Goal: Information Seeking & Learning: Find specific fact

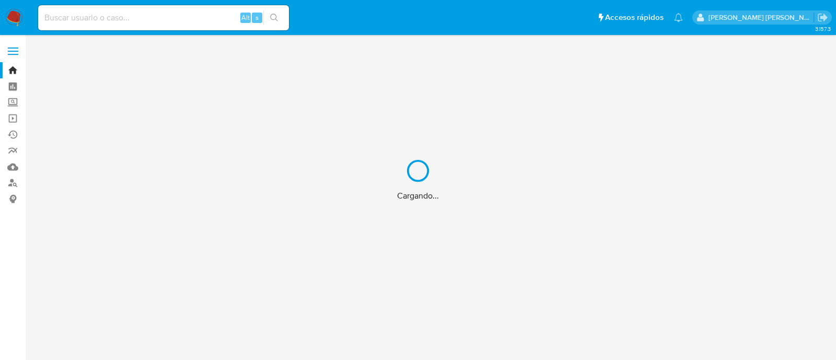
click at [156, 14] on div "Cargando..." at bounding box center [418, 180] width 836 height 360
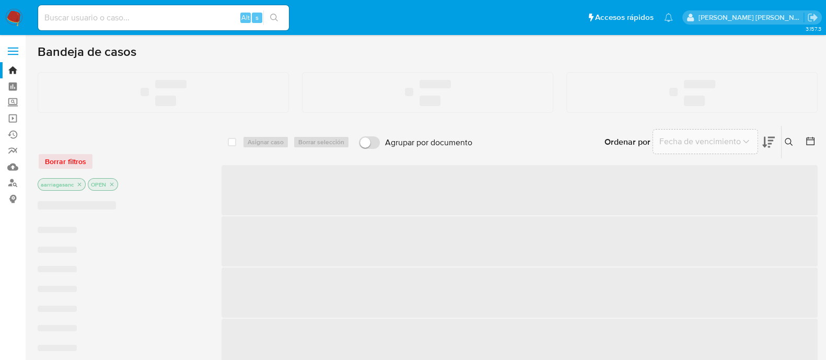
click at [156, 17] on input at bounding box center [163, 18] width 251 height 14
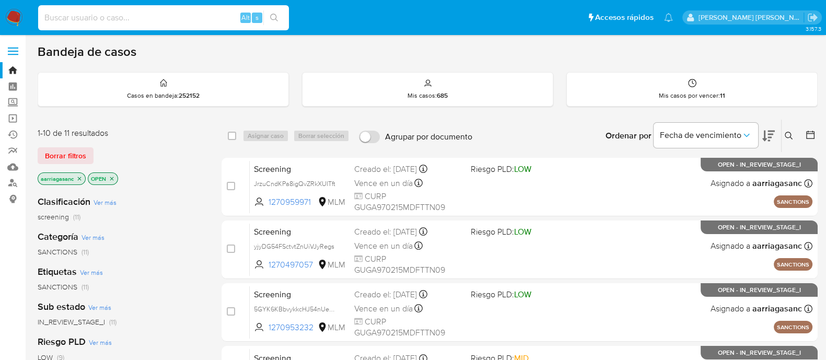
paste input "2404542100"
type input "2404542100"
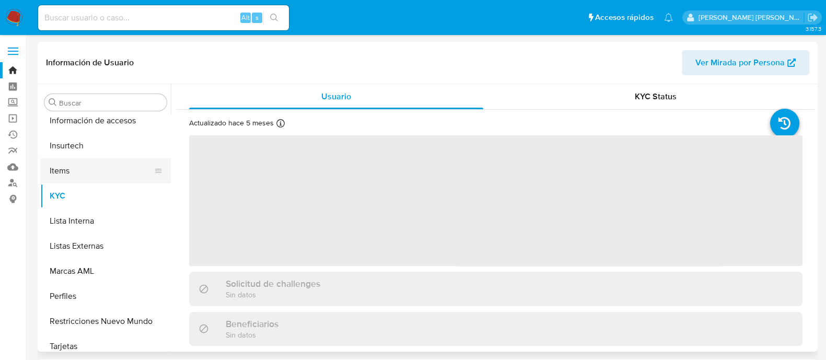
scroll to position [441, 0]
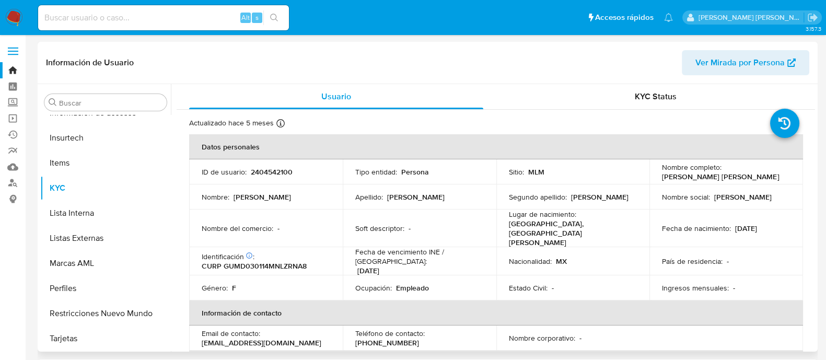
select select "10"
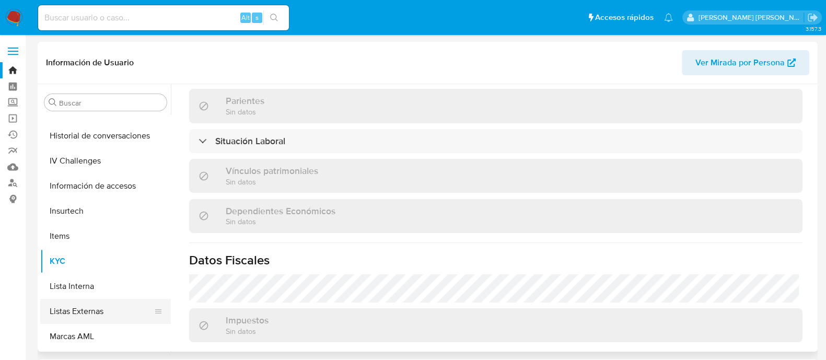
scroll to position [245, 0]
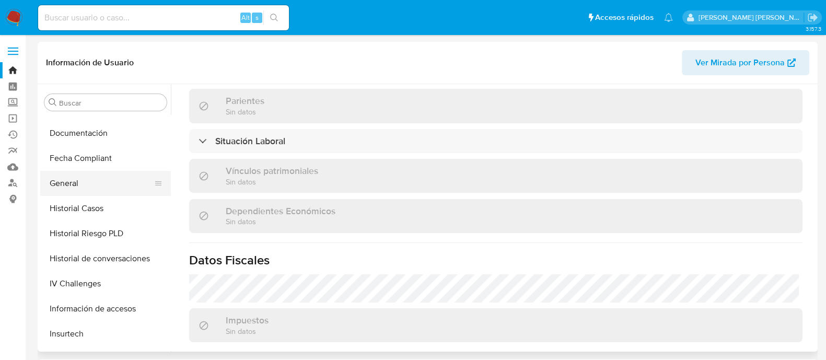
click at [68, 172] on button "General" at bounding box center [101, 183] width 122 height 25
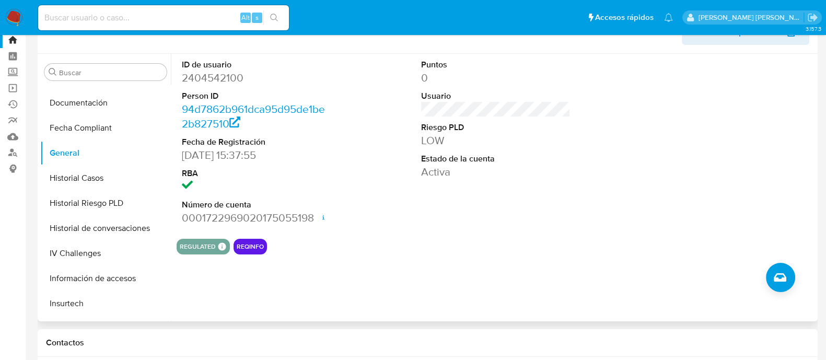
scroll to position [0, 0]
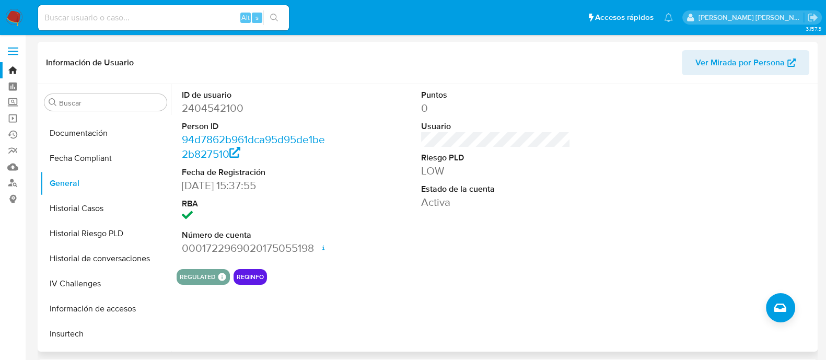
click at [219, 109] on dd "2404542100" at bounding box center [256, 108] width 149 height 15
copy dd "2404542100"
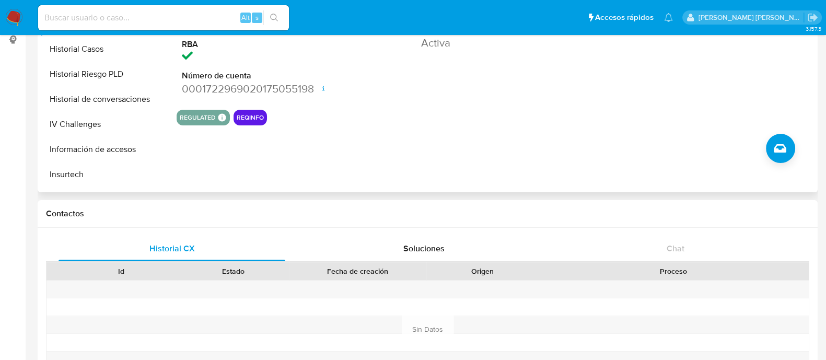
scroll to position [196, 0]
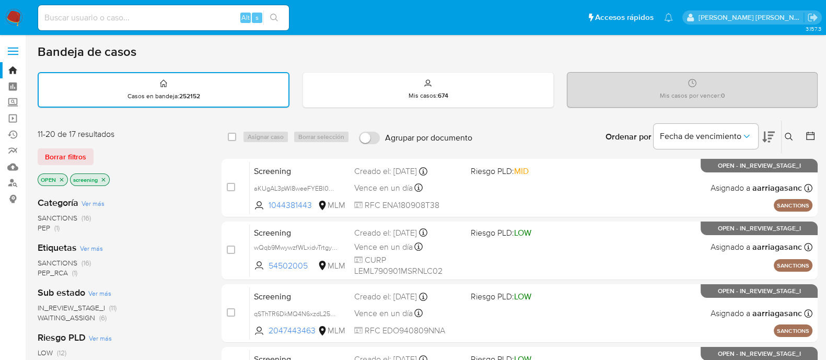
click at [173, 19] on input at bounding box center [163, 18] width 251 height 14
paste input "1179518263"
type input "1179518263"
click at [150, 13] on input "1179518263" at bounding box center [163, 18] width 251 height 14
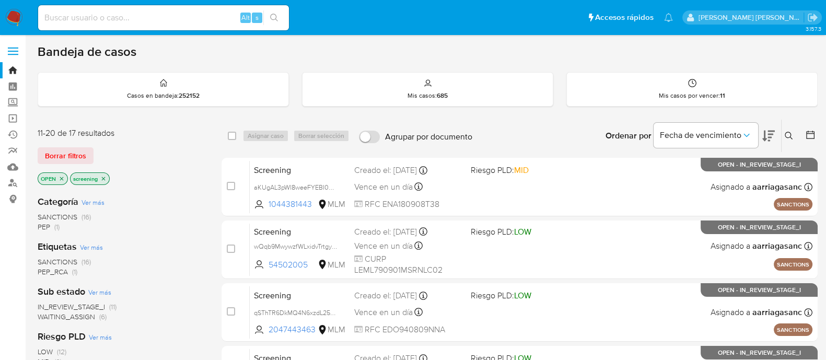
click at [110, 20] on input at bounding box center [163, 18] width 251 height 14
paste input "1179518263"
type input "1179518263"
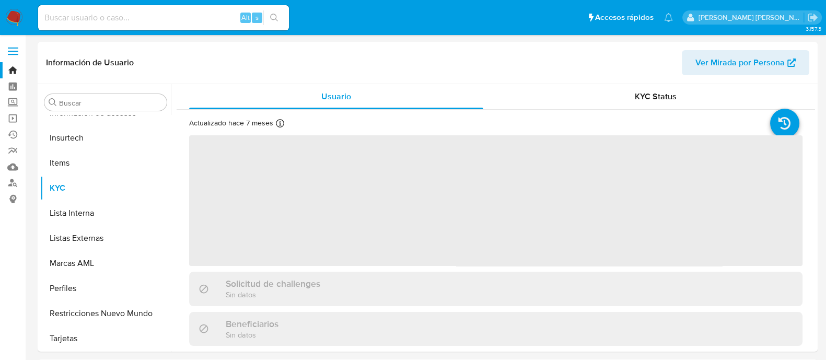
scroll to position [441, 0]
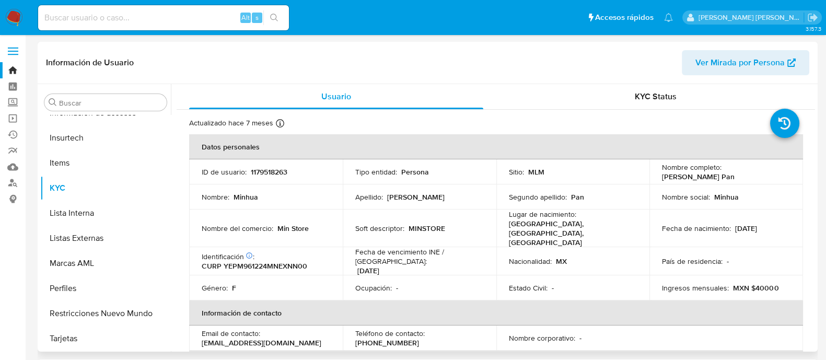
select select "10"
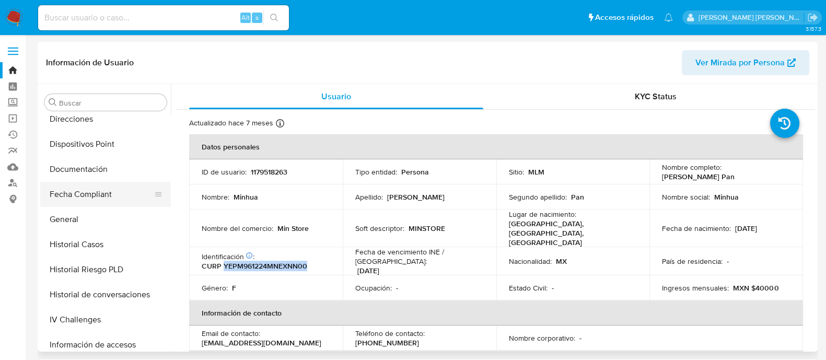
scroll to position [180, 0]
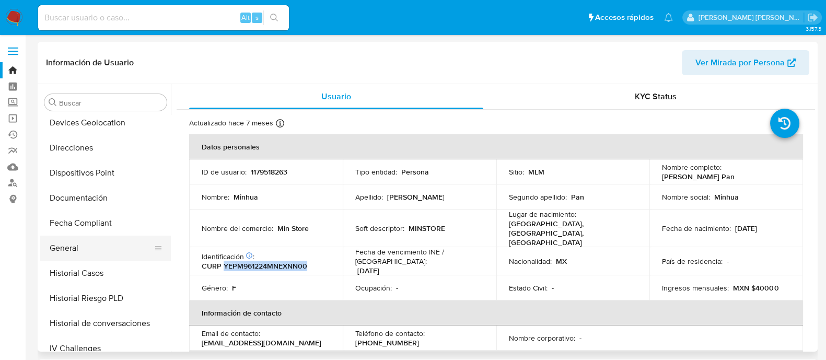
click at [68, 254] on button "General" at bounding box center [101, 248] width 122 height 25
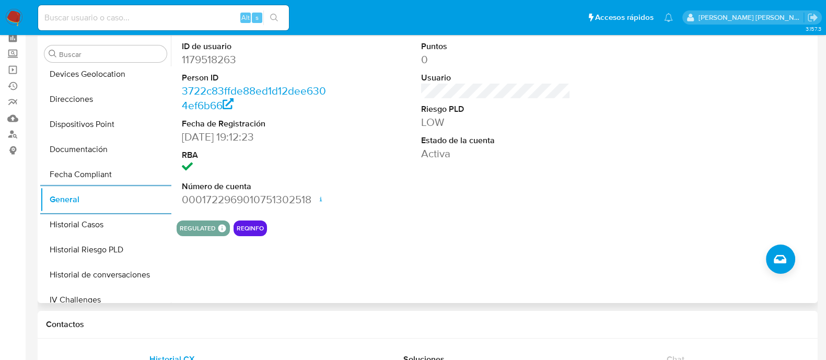
scroll to position [65, 0]
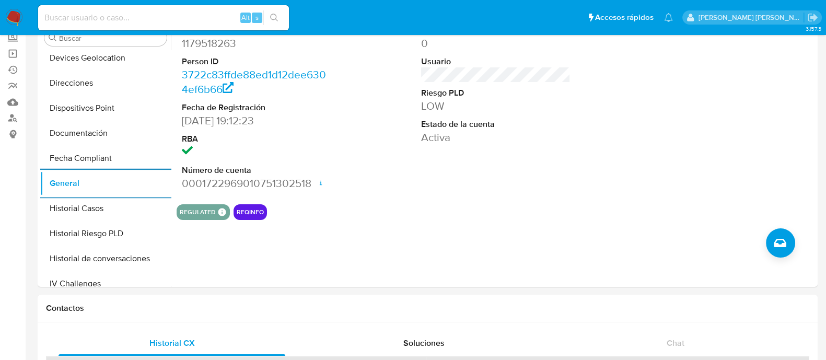
click at [91, 11] on input at bounding box center [163, 18] width 251 height 14
paste input "1894272701"
type input "1894272701"
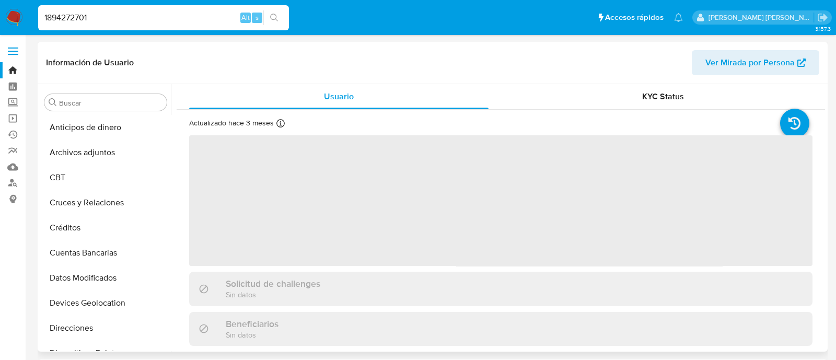
select select "10"
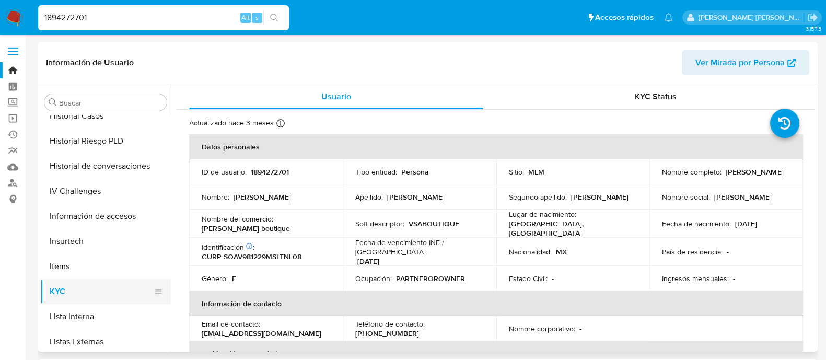
scroll to position [245, 0]
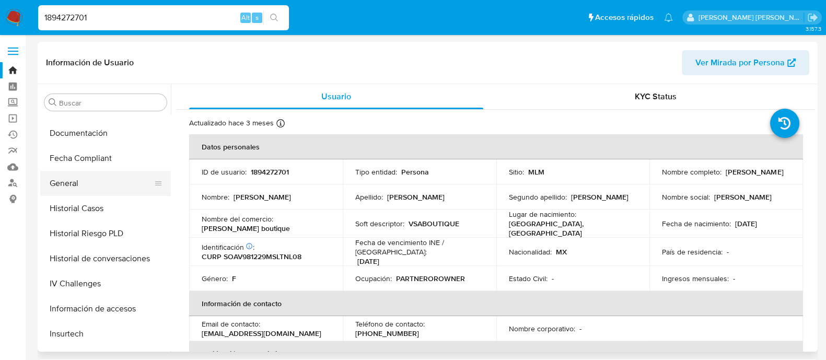
click at [83, 181] on button "General" at bounding box center [101, 183] width 122 height 25
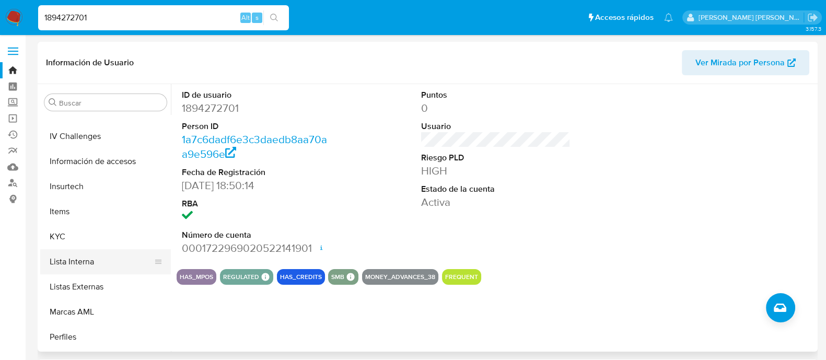
scroll to position [441, 0]
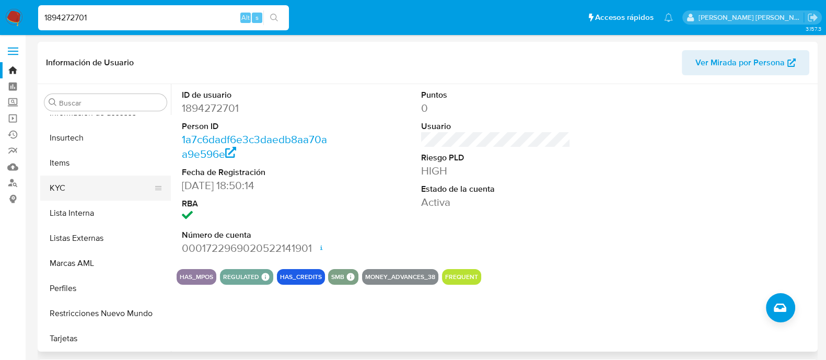
click at [64, 191] on button "KYC" at bounding box center [101, 188] width 122 height 25
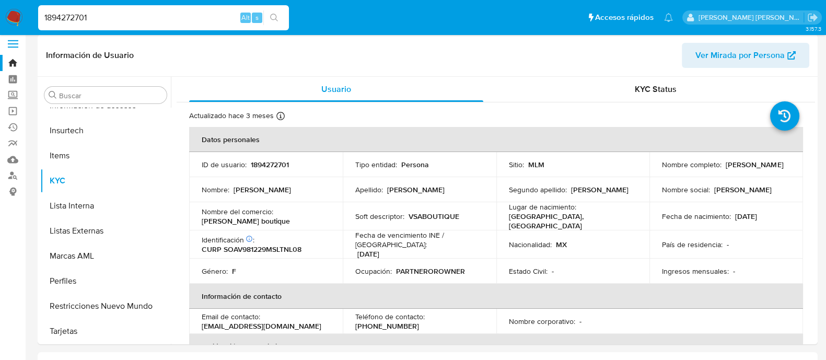
scroll to position [0, 0]
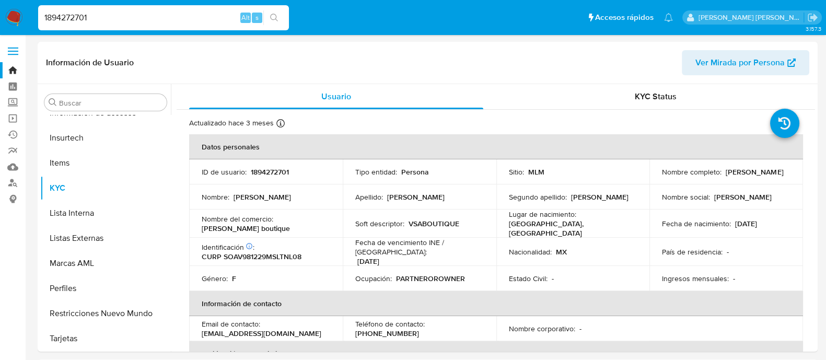
click at [139, 8] on div "1894272701 Alt s" at bounding box center [163, 17] width 251 height 25
click at [138, 11] on input "1894272701" at bounding box center [163, 18] width 251 height 14
click at [138, 19] on input "1894272701" at bounding box center [163, 18] width 251 height 14
paste input "1270959971"
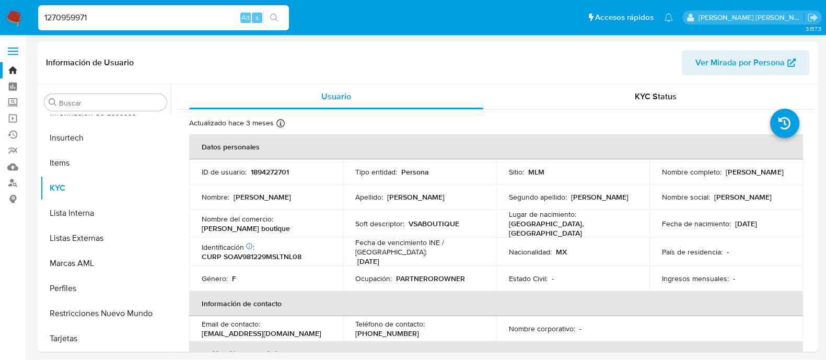
type input "1270959971"
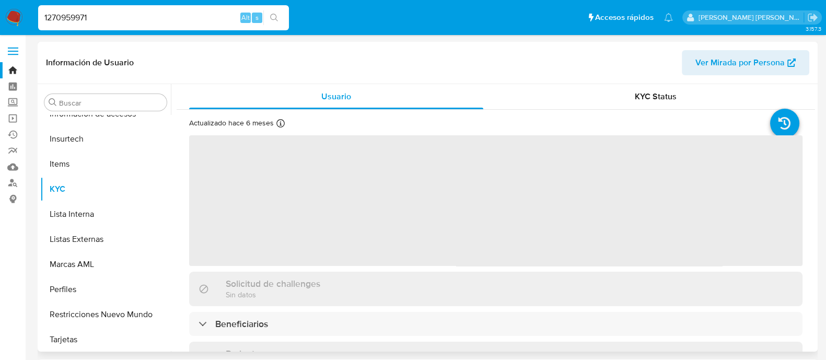
scroll to position [441, 0]
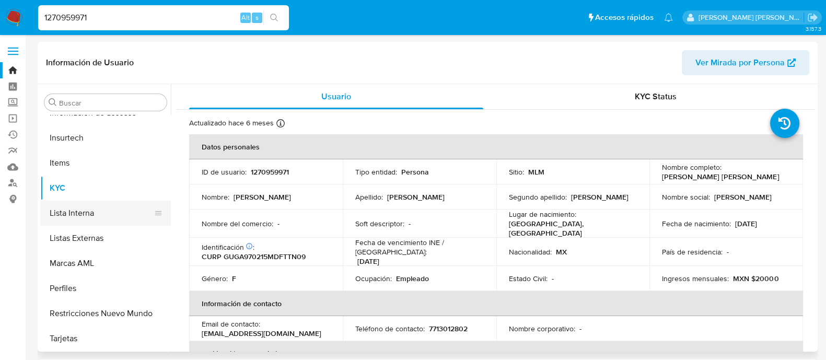
select select "10"
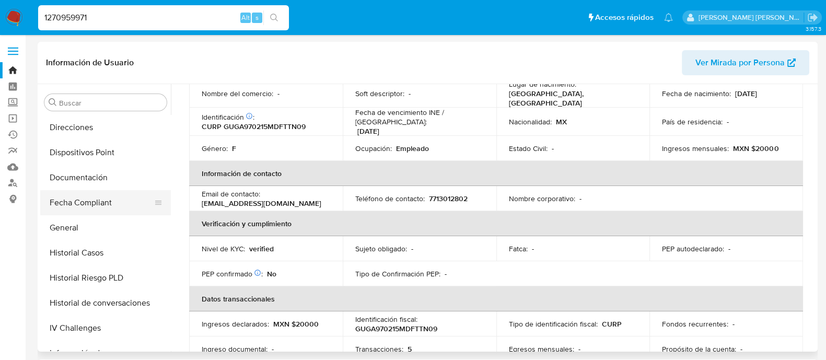
scroll to position [180, 0]
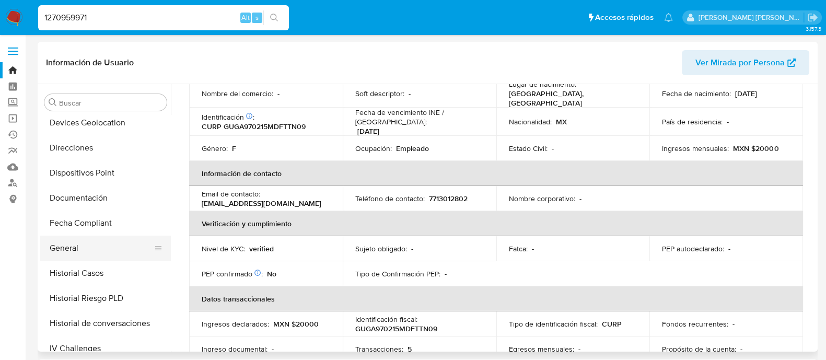
click at [82, 243] on button "General" at bounding box center [101, 248] width 122 height 25
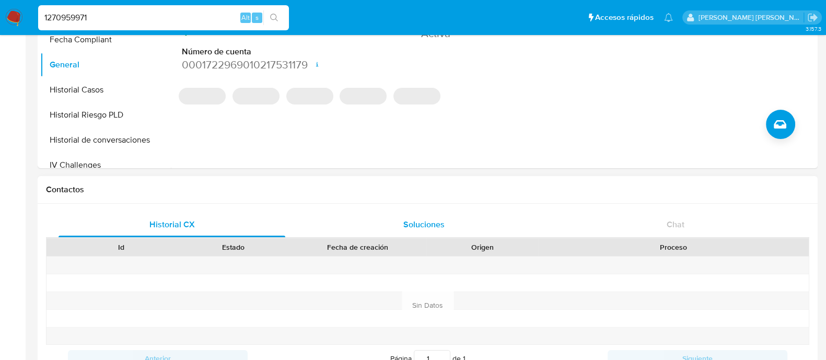
scroll to position [196, 0]
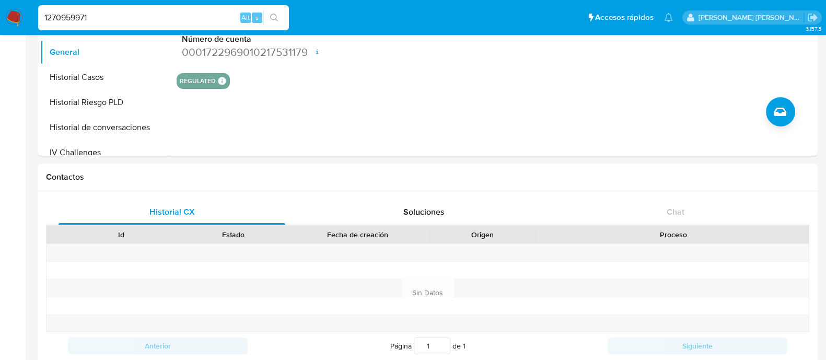
click at [115, 12] on input "1270959971" at bounding box center [163, 18] width 251 height 14
paste input "044381443"
type input "1044381443"
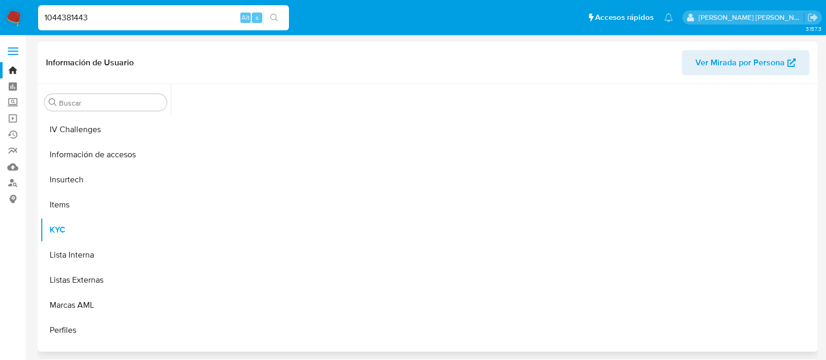
scroll to position [441, 0]
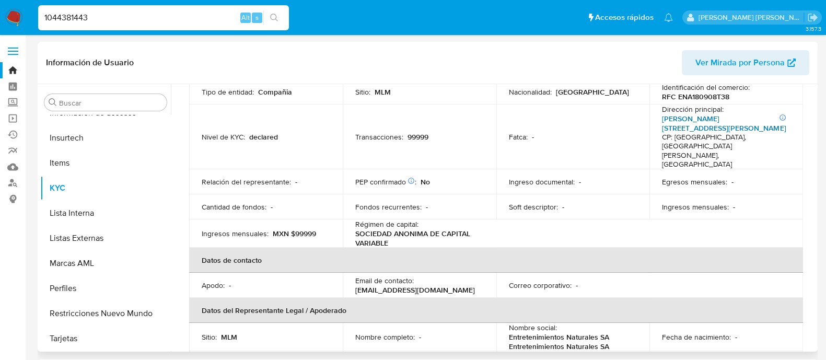
select select "10"
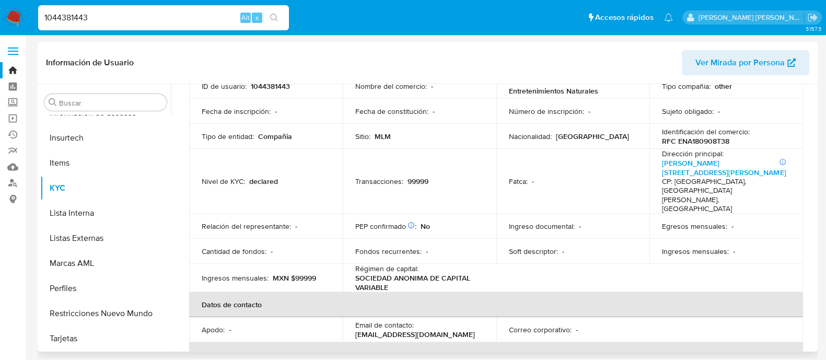
scroll to position [65, 0]
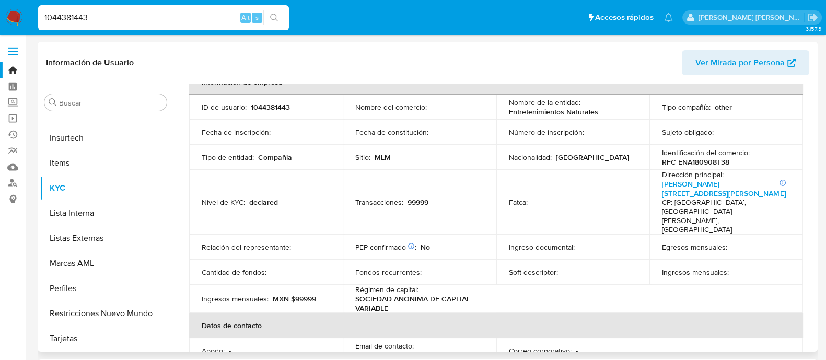
click at [695, 162] on p "RFC ENA180908T38" at bounding box center [695, 161] width 67 height 9
copy p "ENA180908T38"
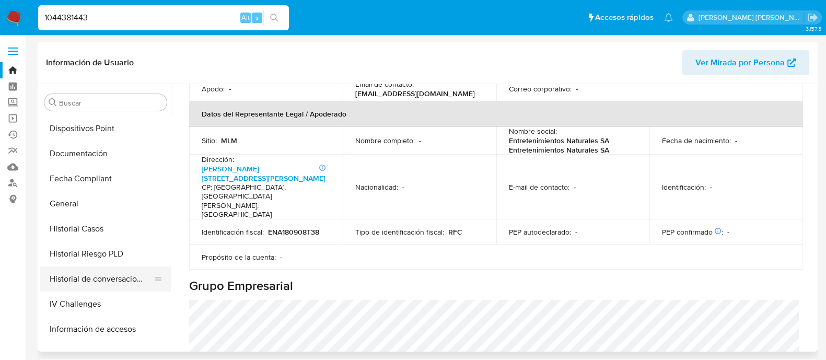
scroll to position [245, 0]
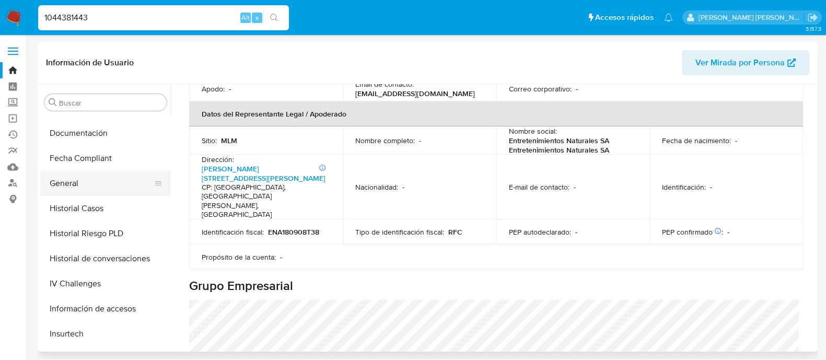
click at [57, 186] on button "General" at bounding box center [101, 183] width 122 height 25
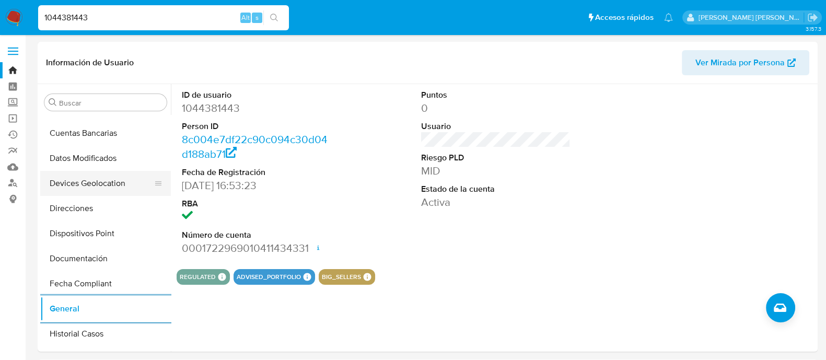
scroll to position [130, 0]
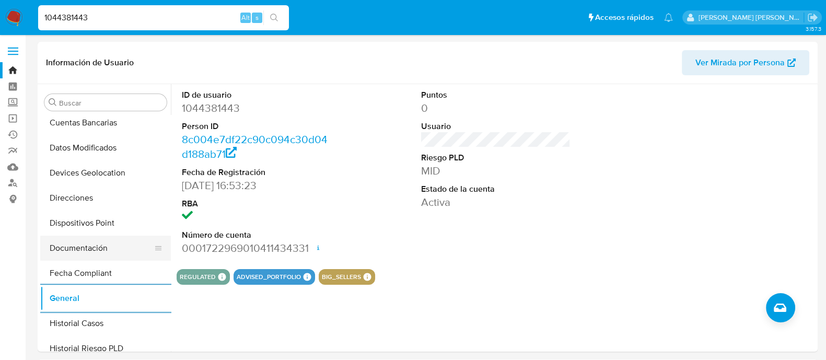
click at [87, 242] on button "Documentación" at bounding box center [101, 248] width 122 height 25
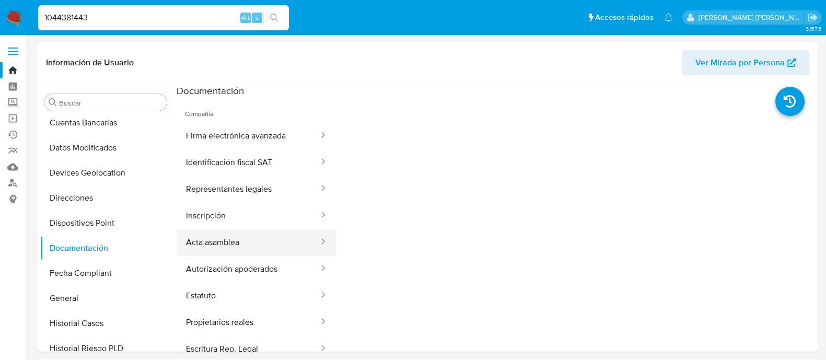
scroll to position [65, 0]
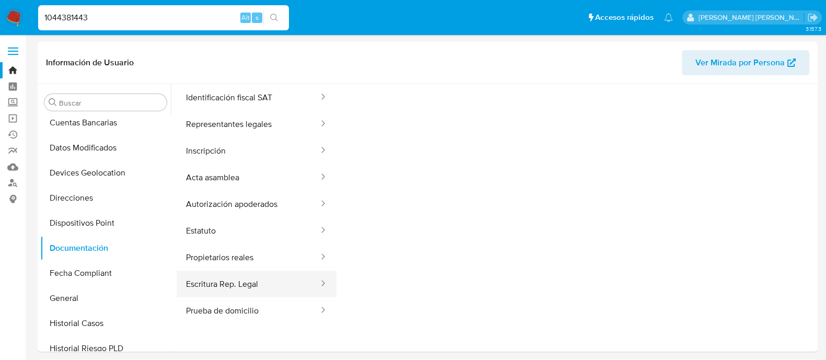
click at [268, 284] on button "Escritura Rep. Legal" at bounding box center [248, 284] width 143 height 27
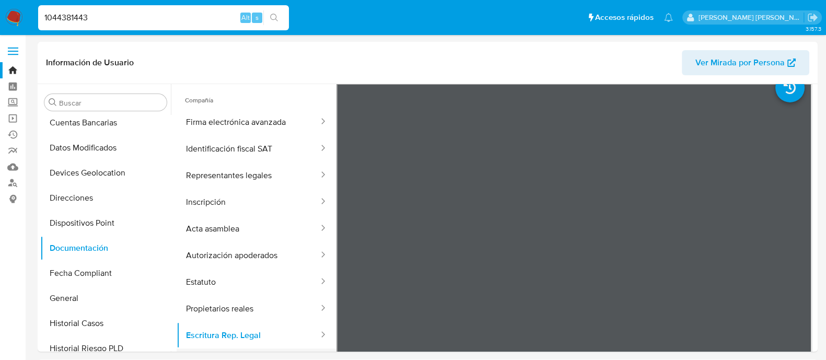
scroll to position [0, 0]
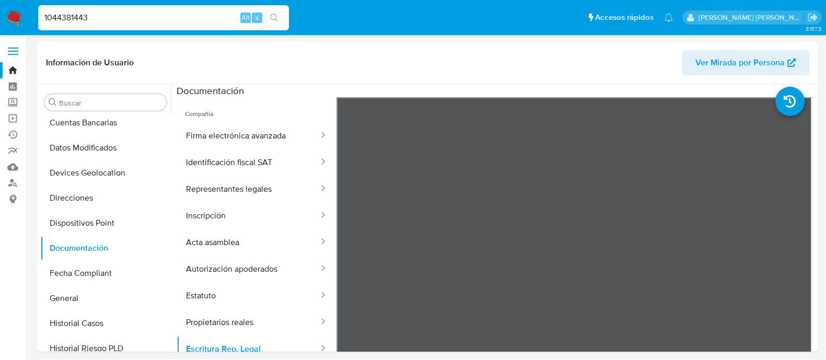
click at [127, 19] on input "1044381443" at bounding box center [163, 18] width 251 height 14
paste input "557932476"
type input "557932476"
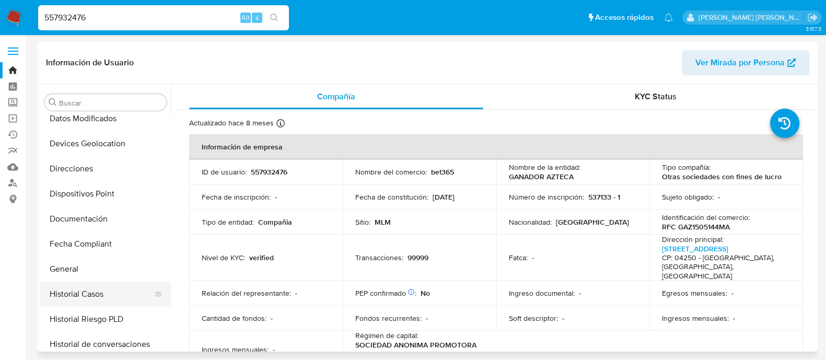
scroll to position [180, 0]
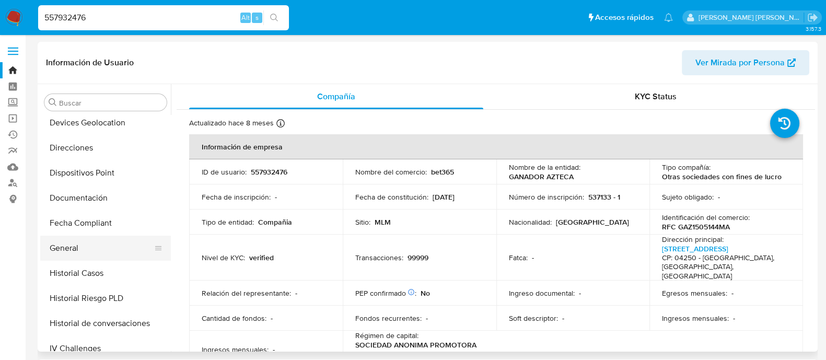
click at [84, 246] on button "General" at bounding box center [101, 248] width 122 height 25
select select "10"
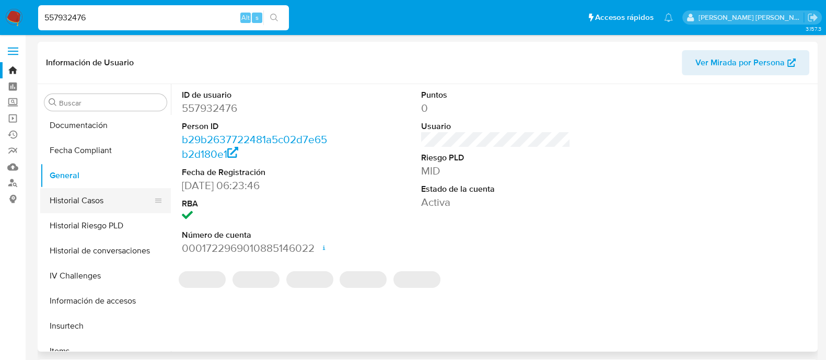
scroll to position [311, 0]
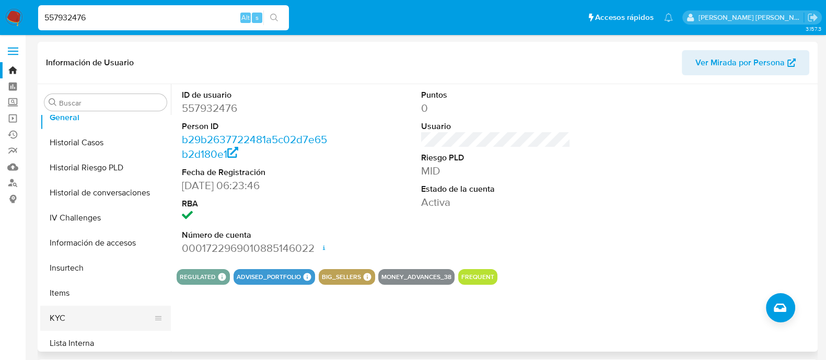
click at [60, 309] on button "KYC" at bounding box center [101, 318] width 122 height 25
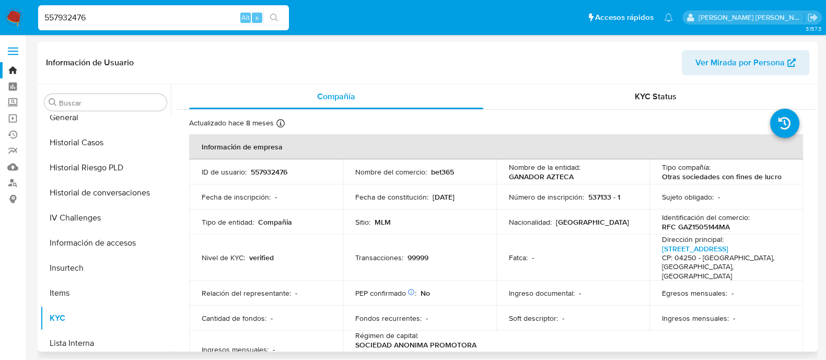
click at [691, 228] on p "RFC GAZ1505144MA" at bounding box center [696, 226] width 68 height 9
copy p "GAZ1505144MA"
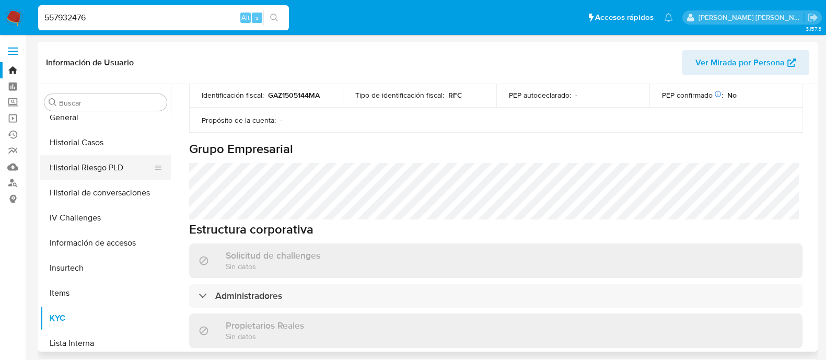
scroll to position [416, 0]
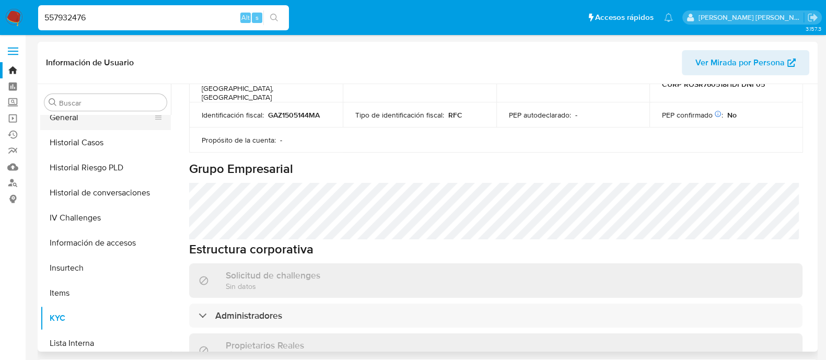
click at [102, 125] on button "General" at bounding box center [101, 117] width 122 height 25
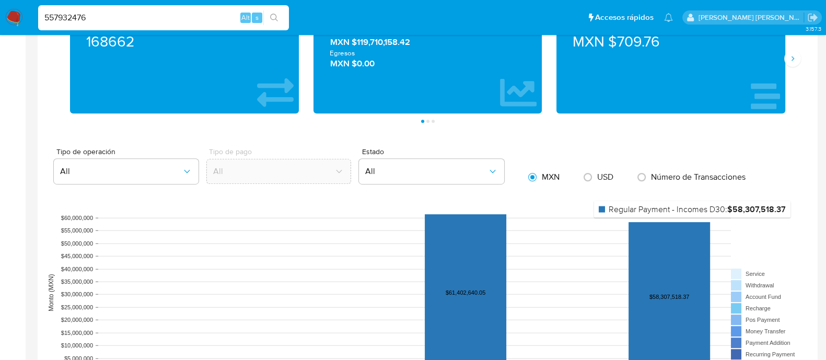
scroll to position [457, 0]
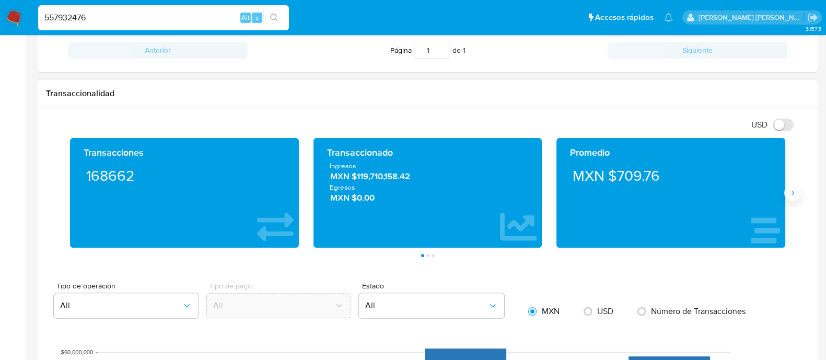
click at [790, 192] on icon "Siguiente" at bounding box center [792, 193] width 8 height 8
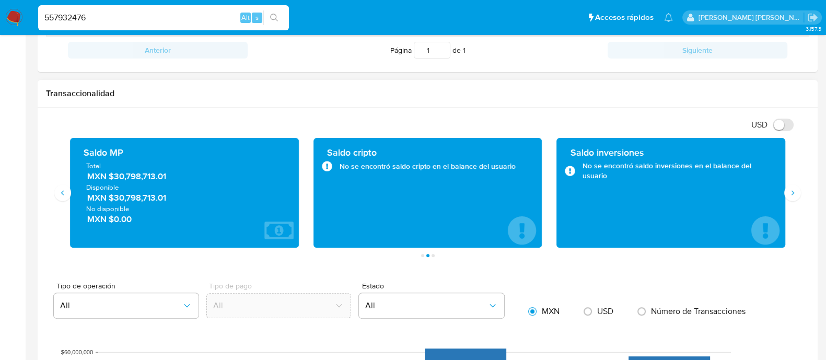
drag, startPoint x: 170, startPoint y: 177, endPoint x: 110, endPoint y: 176, distance: 60.1
click at [110, 176] on span "MXN $30,798,713.01" at bounding box center [184, 177] width 195 height 12
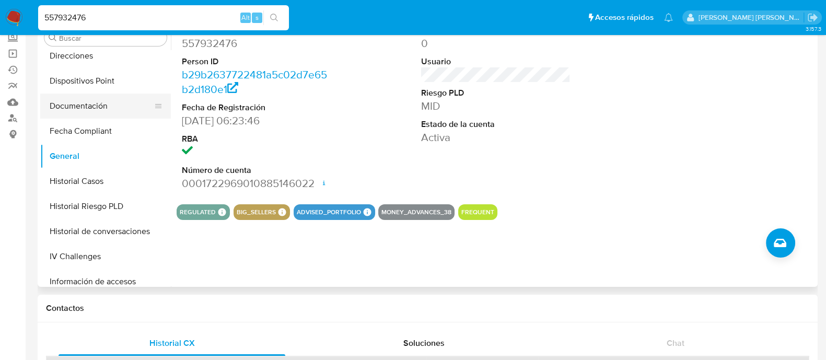
scroll to position [180, 0]
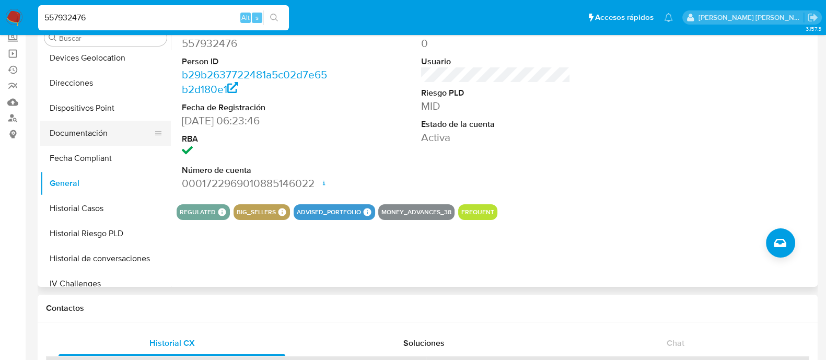
click at [84, 121] on button "Documentación" at bounding box center [101, 133] width 122 height 25
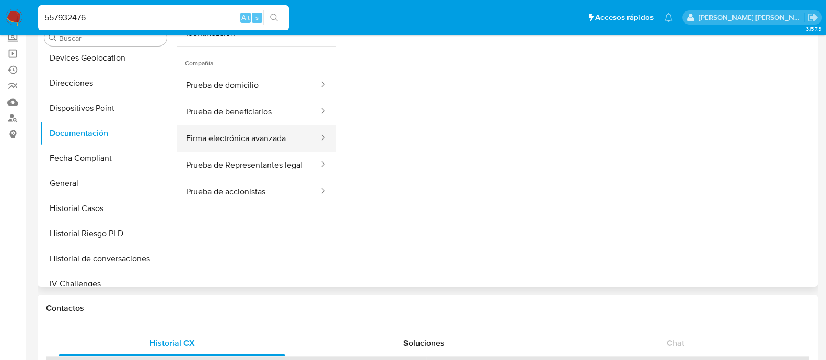
scroll to position [0, 0]
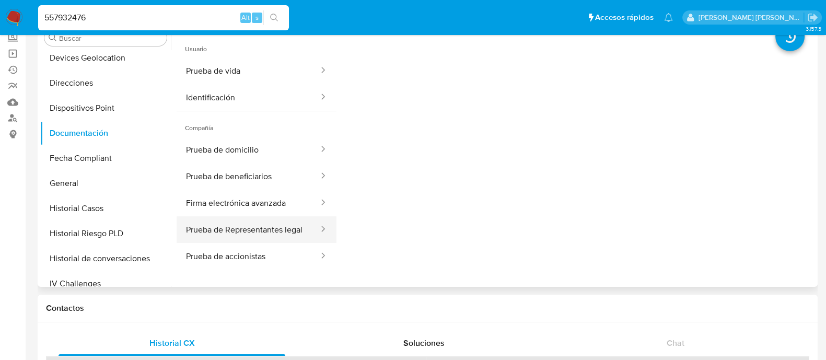
click at [261, 230] on button "Prueba de Representantes legal" at bounding box center [248, 229] width 143 height 27
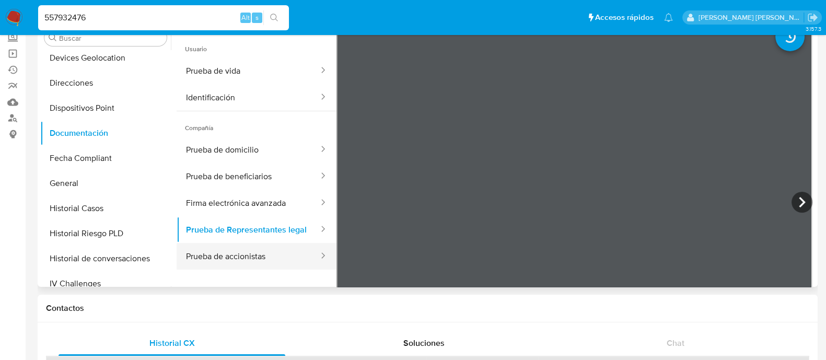
click at [230, 270] on button "Prueba de accionistas" at bounding box center [248, 256] width 143 height 27
drag, startPoint x: 294, startPoint y: 263, endPoint x: 289, endPoint y: 267, distance: 5.6
click at [290, 266] on button "Prueba de accionistas" at bounding box center [248, 256] width 143 height 27
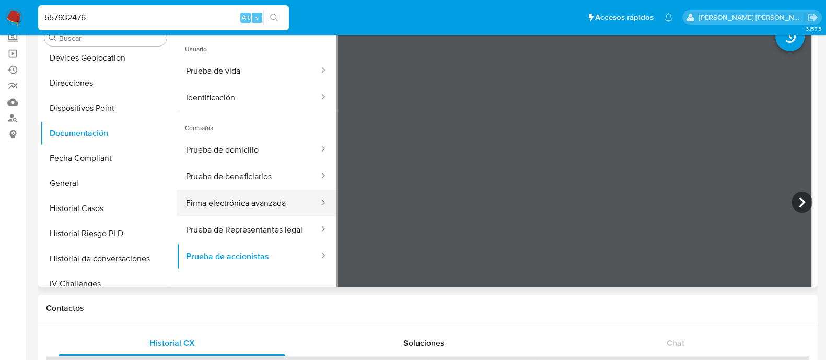
click at [244, 209] on button "Firma electrónica avanzada" at bounding box center [248, 203] width 143 height 27
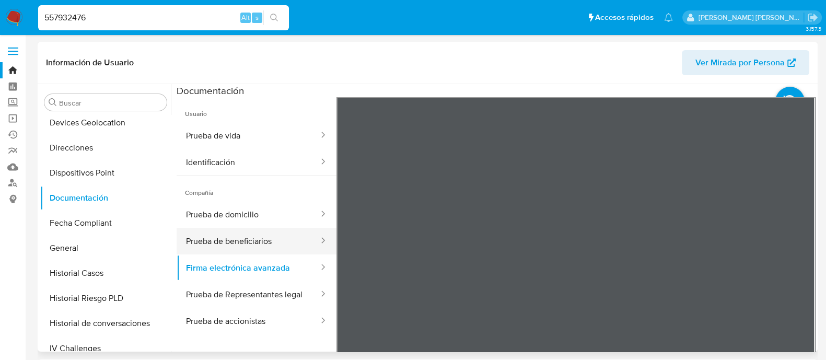
click at [246, 236] on button "Prueba de beneficiarios" at bounding box center [248, 241] width 143 height 27
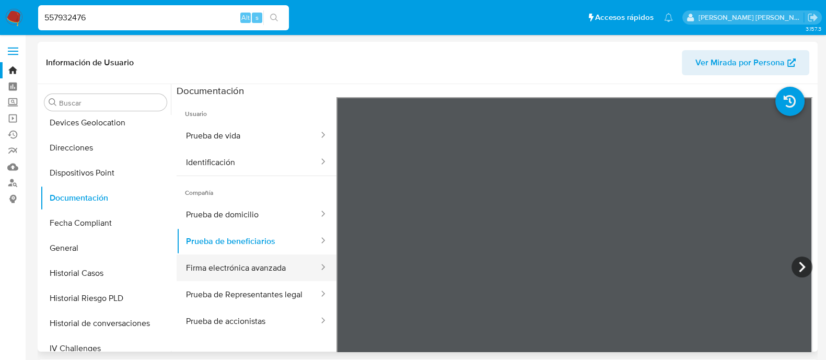
click at [201, 267] on button "Firma electrónica avanzada" at bounding box center [248, 267] width 143 height 27
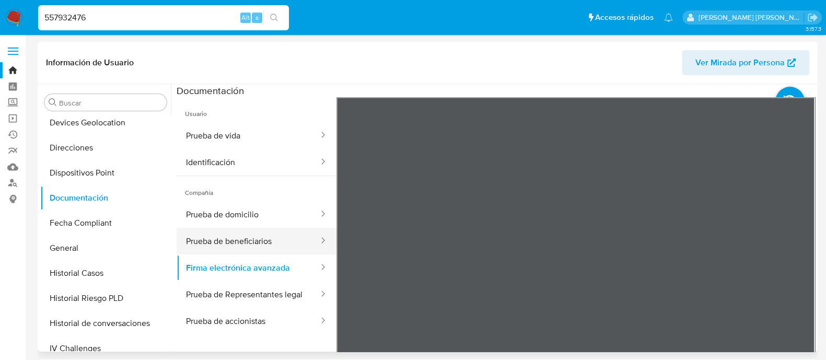
click at [224, 235] on button "Prueba de beneficiarios" at bounding box center [248, 241] width 143 height 27
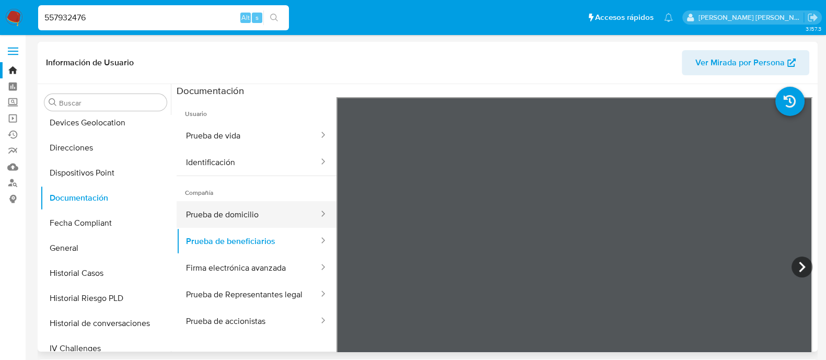
click at [256, 216] on button "Prueba de domicilio" at bounding box center [248, 214] width 143 height 27
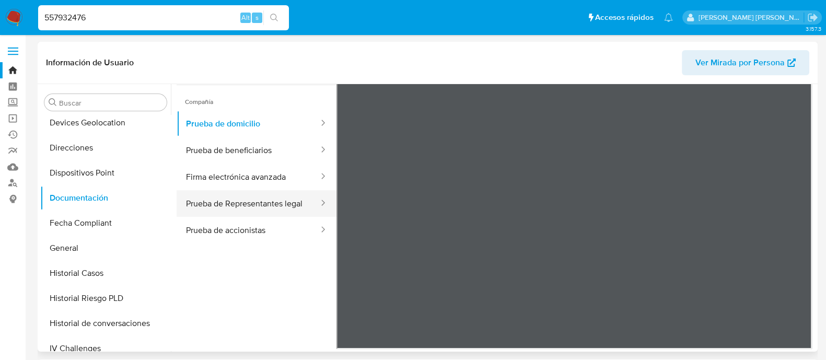
scroll to position [91, 0]
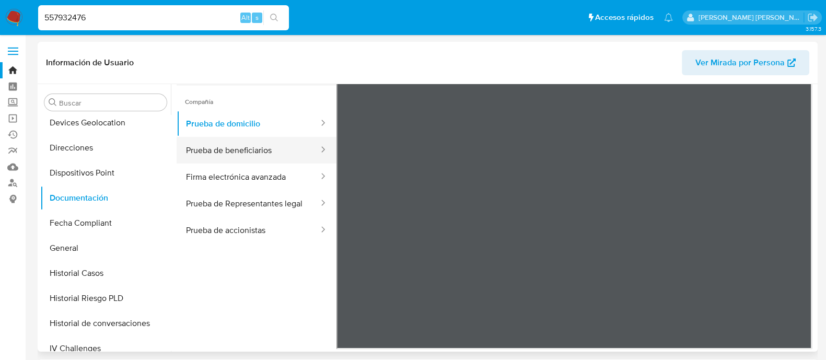
click at [233, 157] on button "Prueba de beneficiarios" at bounding box center [248, 150] width 143 height 27
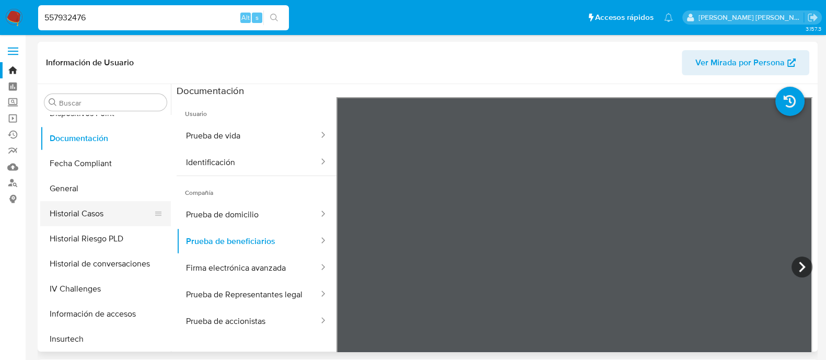
scroll to position [261, 0]
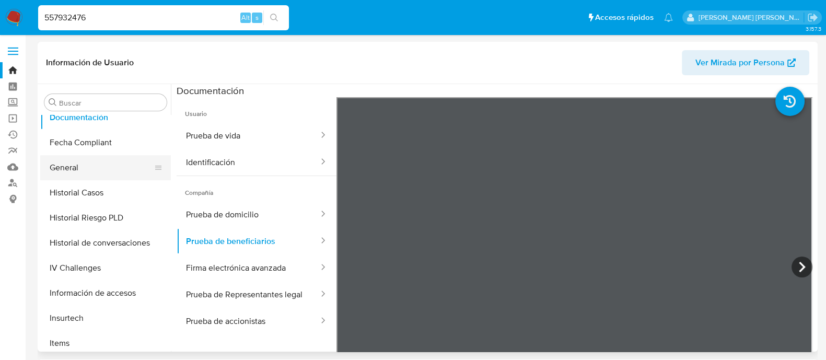
click at [63, 168] on button "General" at bounding box center [101, 167] width 122 height 25
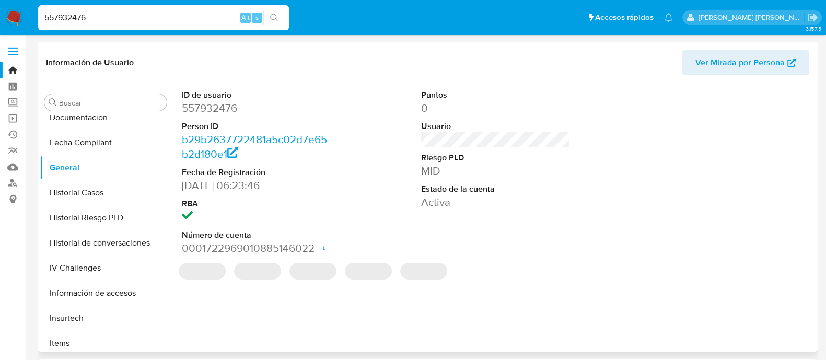
click at [215, 112] on dd "557932476" at bounding box center [256, 108] width 149 height 15
copy dd "557932476"
